Goal: Task Accomplishment & Management: Manage account settings

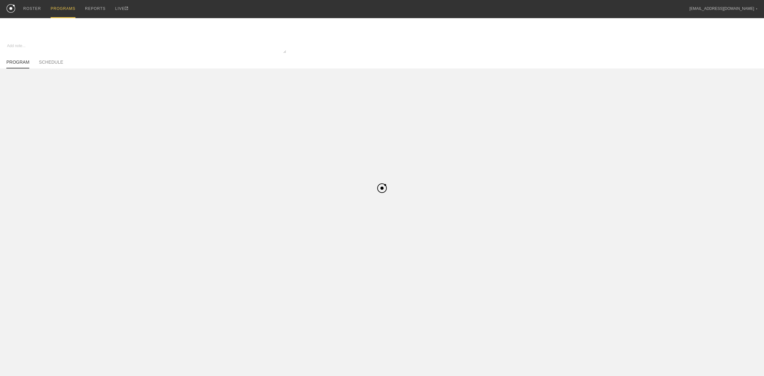
type input "Summer WBB Elastic Off-Season - Basketball"
type textarea "x"
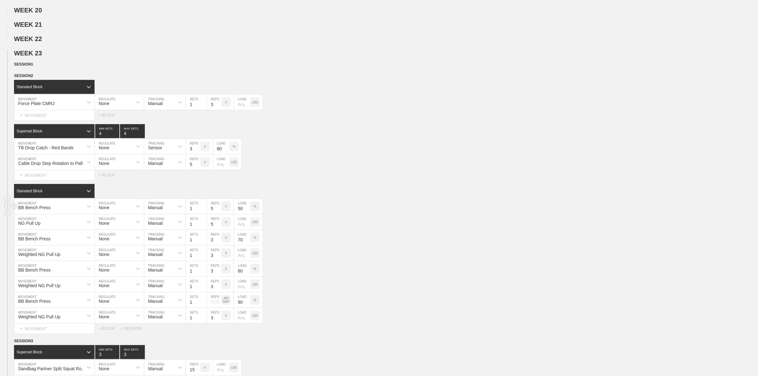
scroll to position [358, 0]
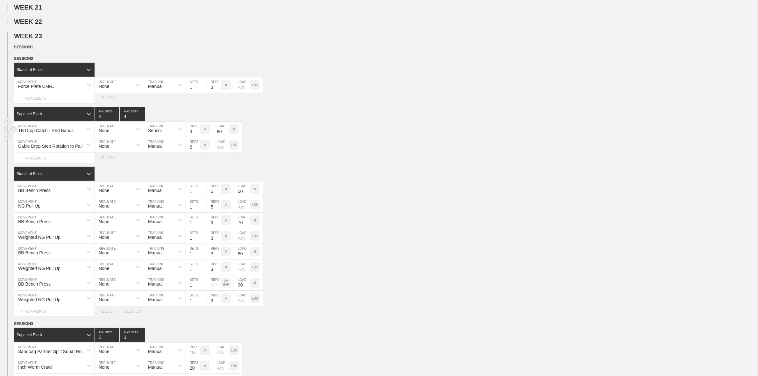
click at [219, 135] on input "80" at bounding box center [221, 129] width 16 height 15
type input "65"
click at [348, 197] on div "BB Bench Press MOVEMENT None REGULATE Manual TRACKING 1 SETS 5 REPS # 50 LOAD %" at bounding box center [379, 189] width 758 height 16
click at [156, 51] on div "SESSION 1" at bounding box center [386, 47] width 744 height 7
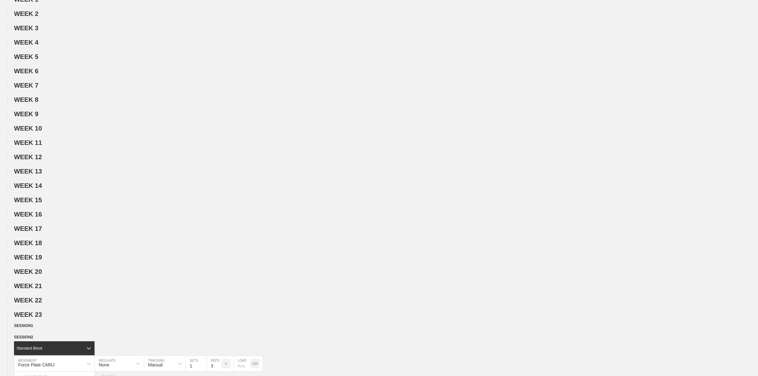
scroll to position [0, 0]
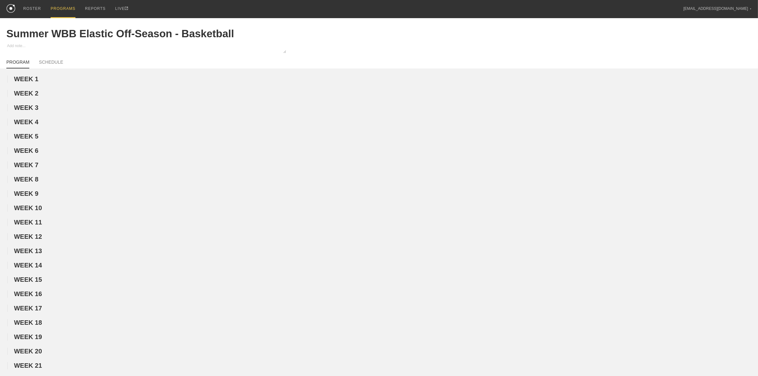
click at [63, 8] on div "PROGRAMS" at bounding box center [63, 9] width 25 height 18
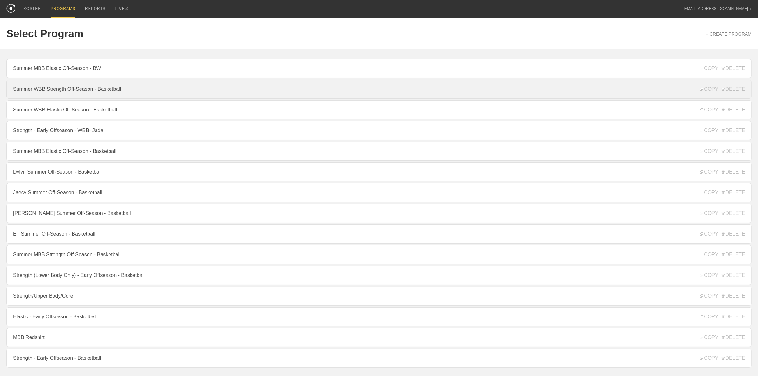
click at [66, 90] on link "Summer WBB Strength Off-Season - Basketball" at bounding box center [378, 89] width 745 height 19
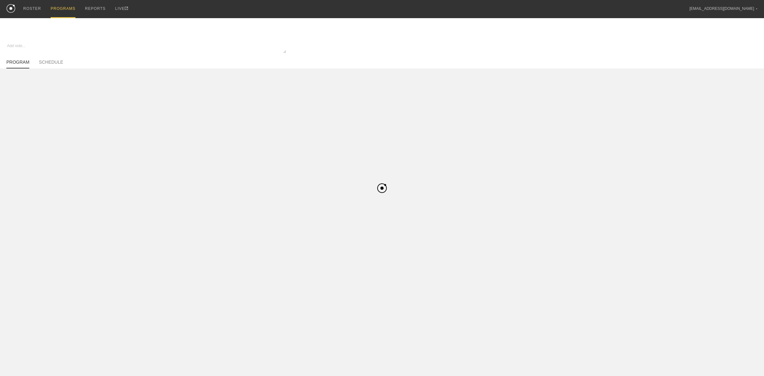
type textarea "x"
type input "Summer WBB Strength Off-Season - Basketball"
